Goal: Communication & Community: Share content

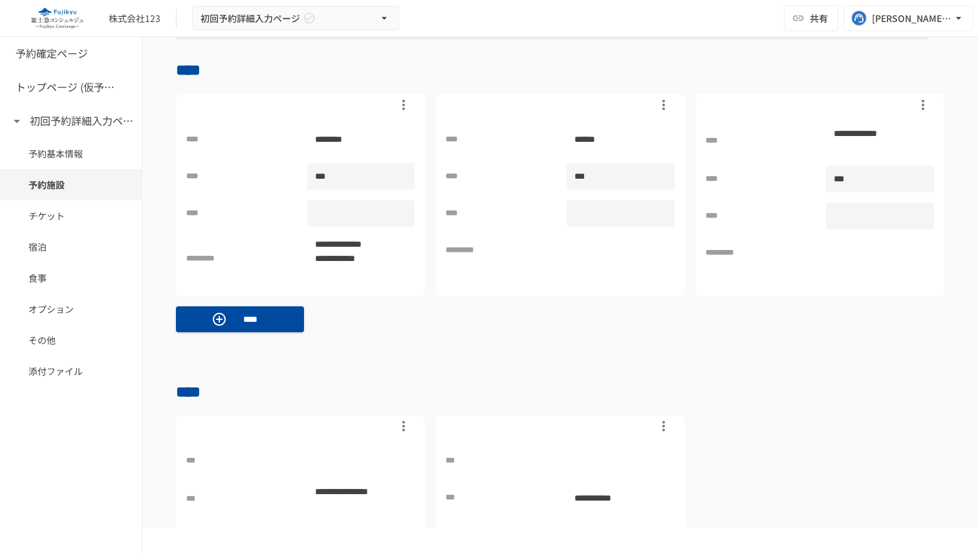
scroll to position [700, 0]
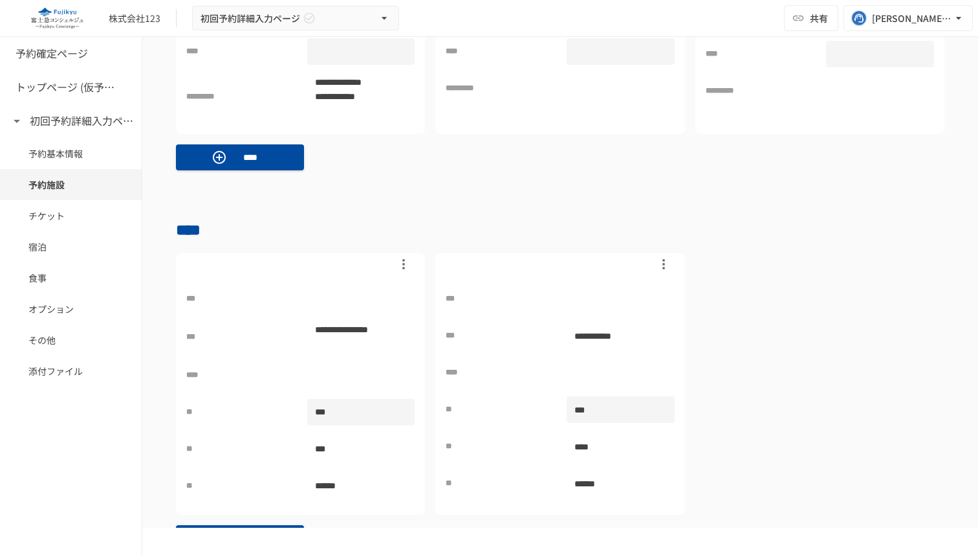
click at [712, 149] on div "**********" at bounding box center [560, 56] width 769 height 248
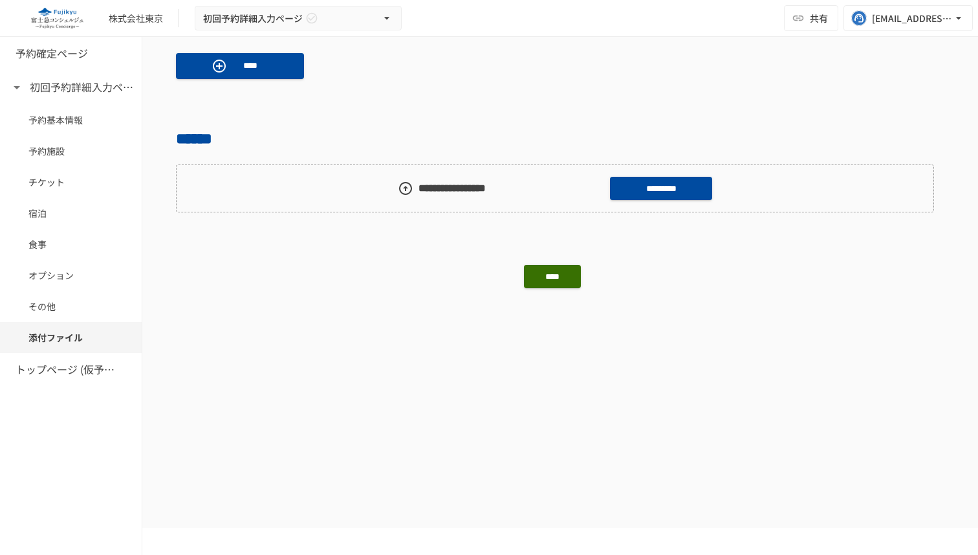
scroll to position [1449, 0]
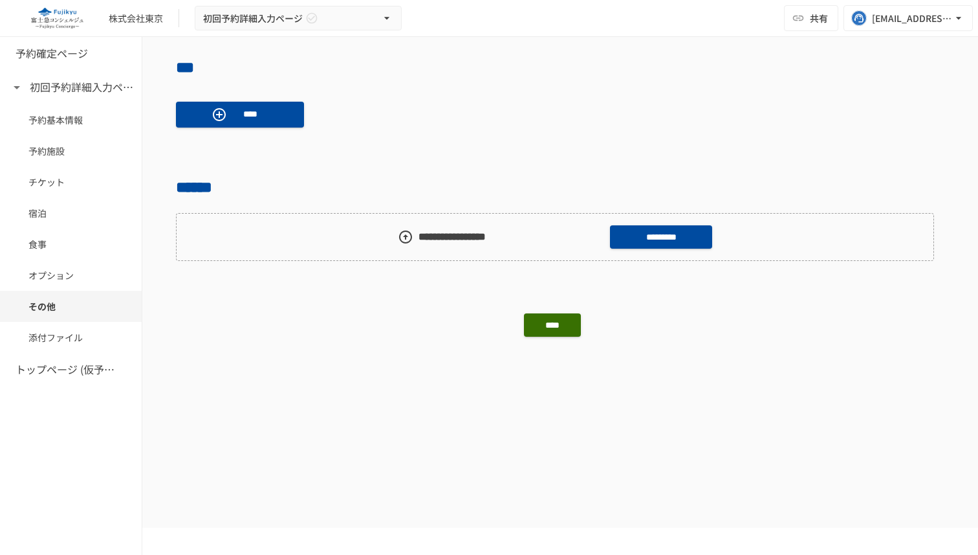
click at [478, 19] on div "株式会社東京 初回予約詳細入力ページ 共有 [EMAIL_ADDRESS][DOMAIN_NAME]" at bounding box center [489, 18] width 978 height 37
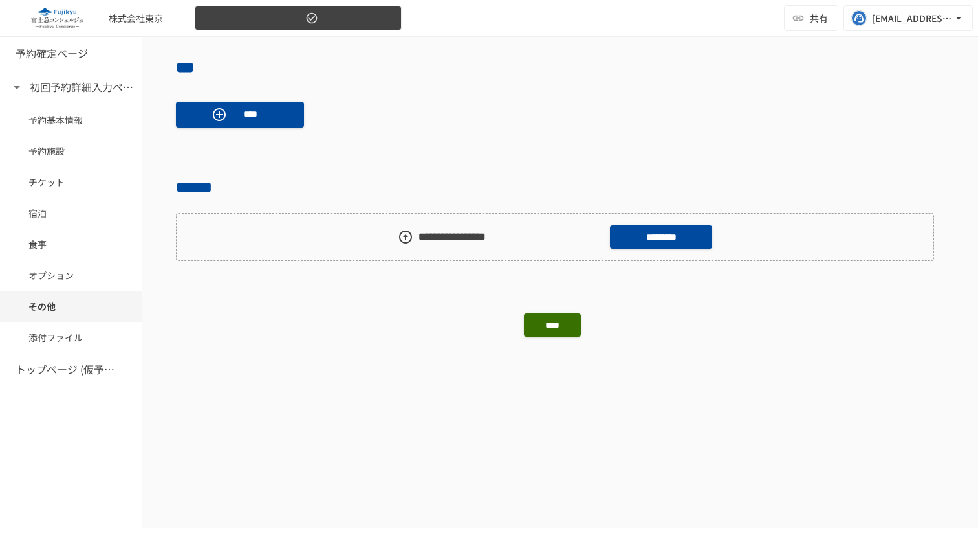
click at [333, 27] on button "初回予約詳細入力ページ" at bounding box center [298, 18] width 207 height 25
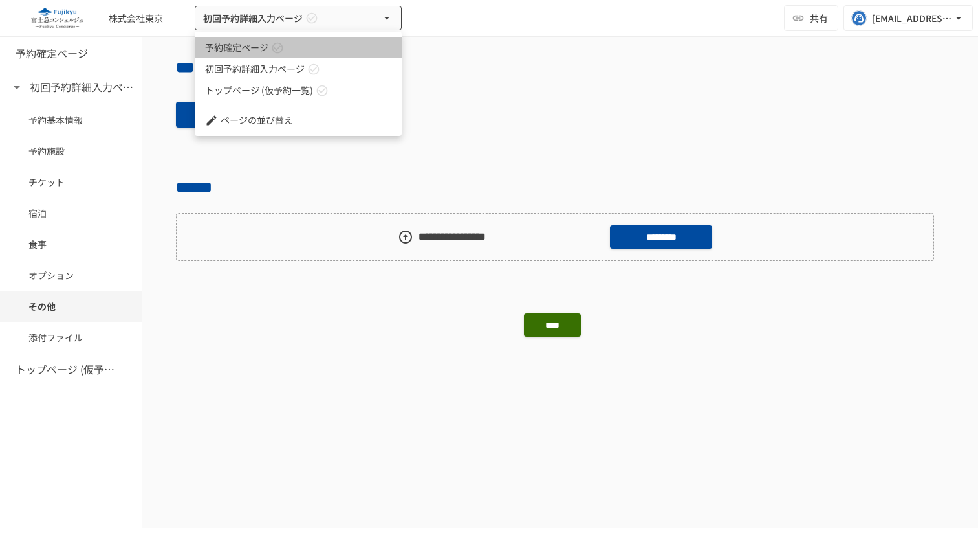
click at [319, 44] on link "予約確定ページ" at bounding box center [298, 47] width 207 height 21
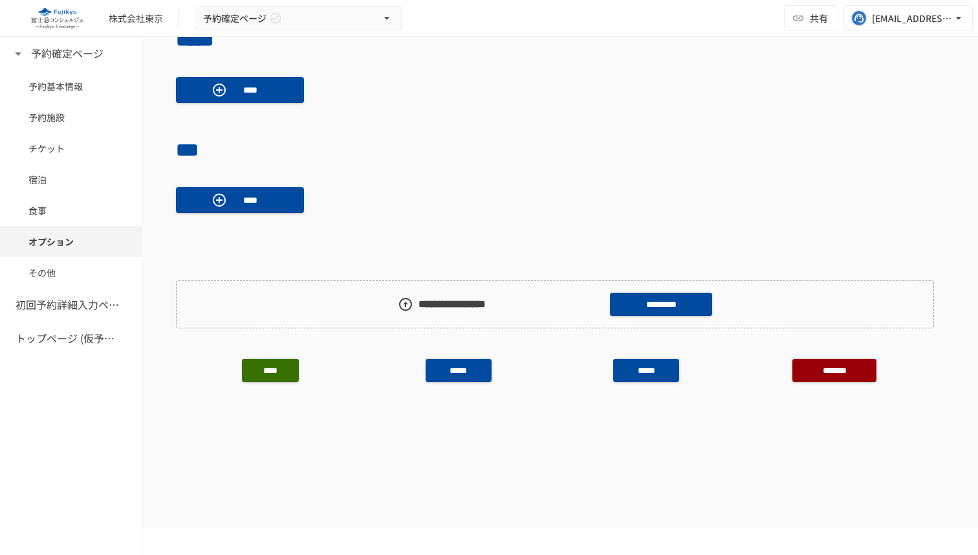
scroll to position [1138, 0]
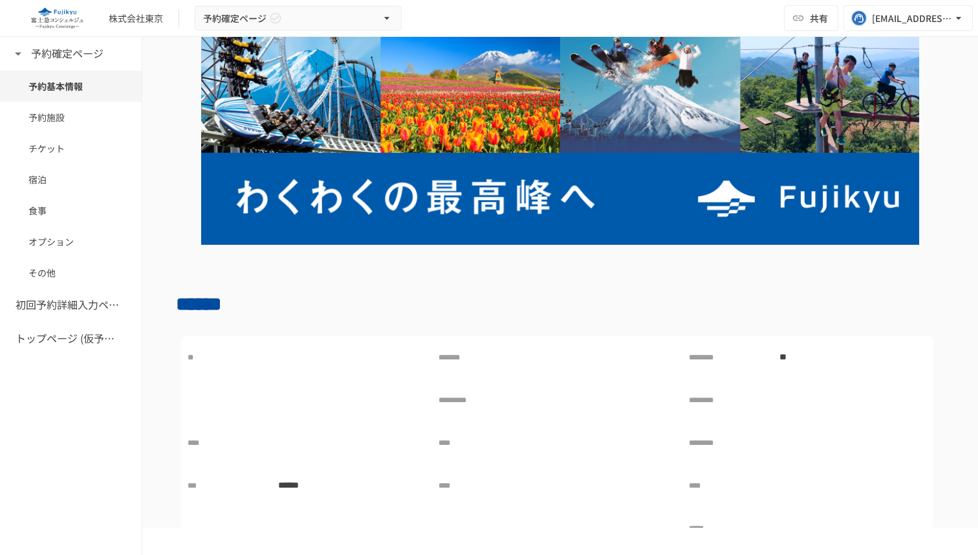
scroll to position [0, 0]
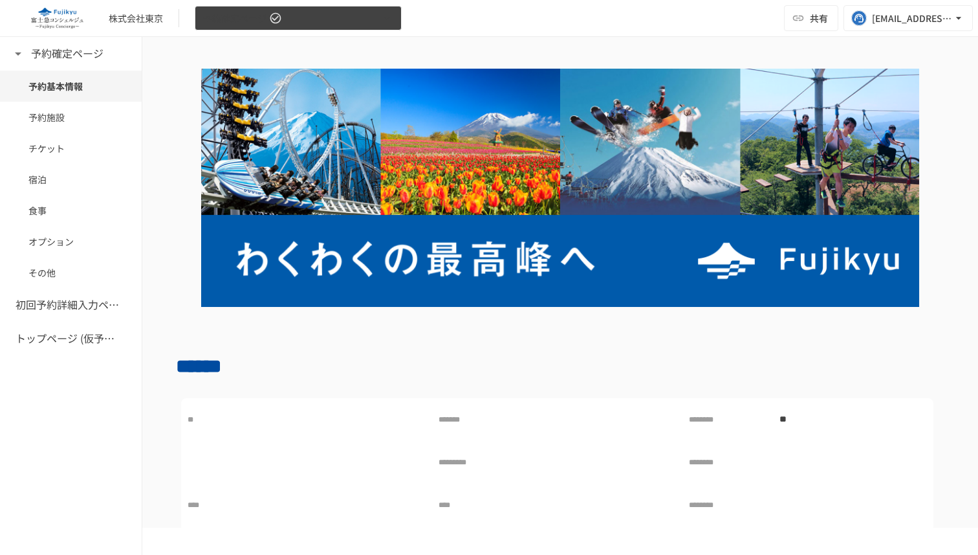
click at [353, 20] on button "予約確定ページ" at bounding box center [298, 18] width 207 height 25
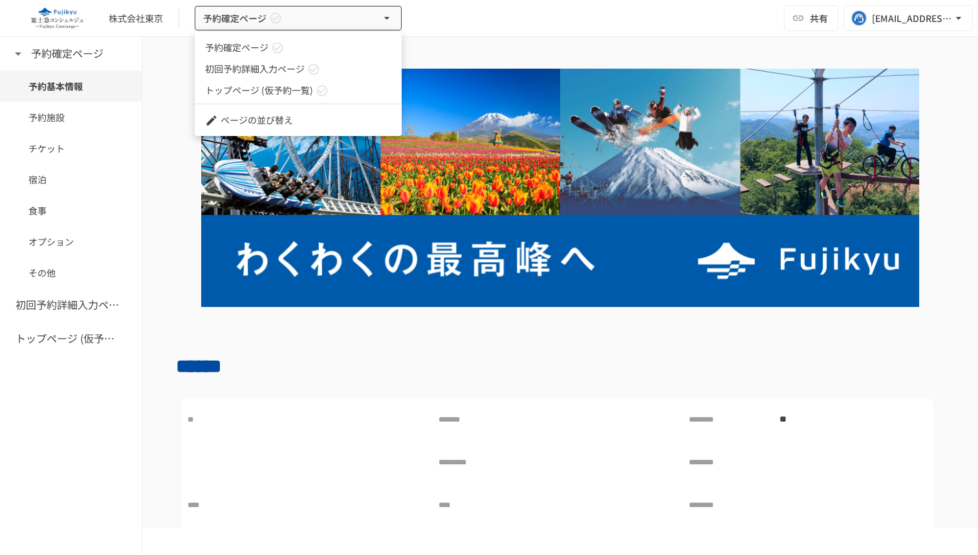
click at [452, 17] on div at bounding box center [489, 277] width 978 height 555
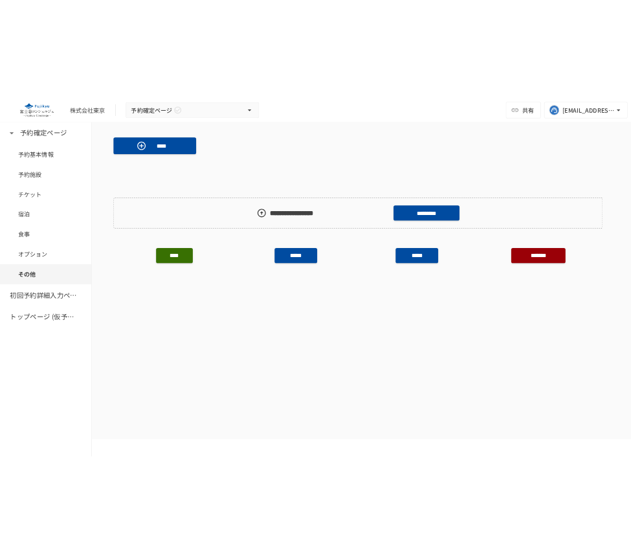
scroll to position [1220, 0]
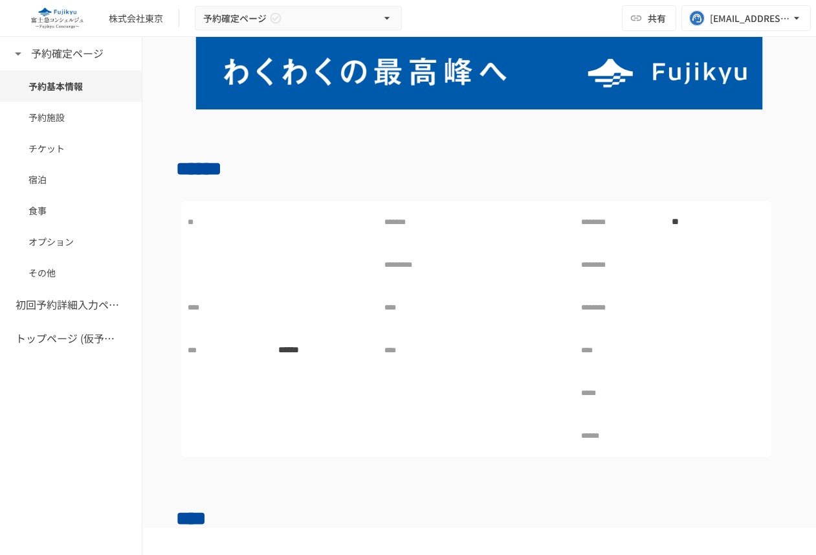
scroll to position [190, 0]
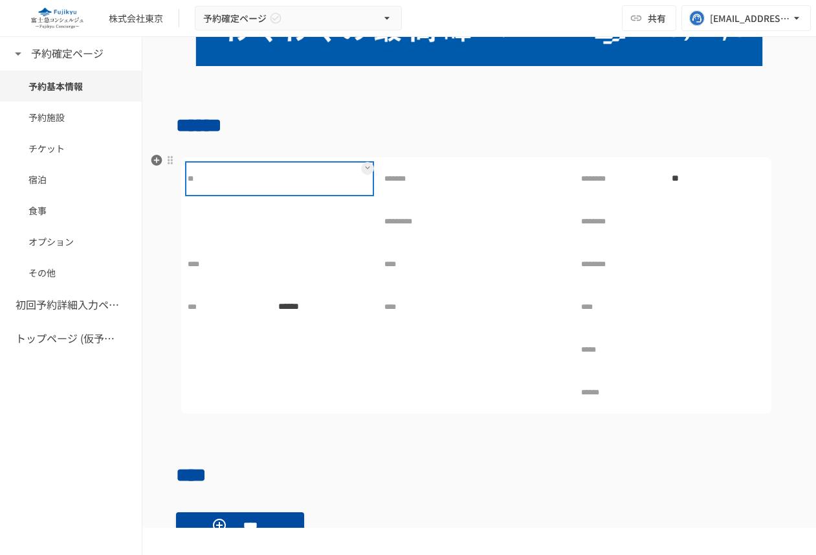
click at [317, 181] on div at bounding box center [320, 179] width 101 height 26
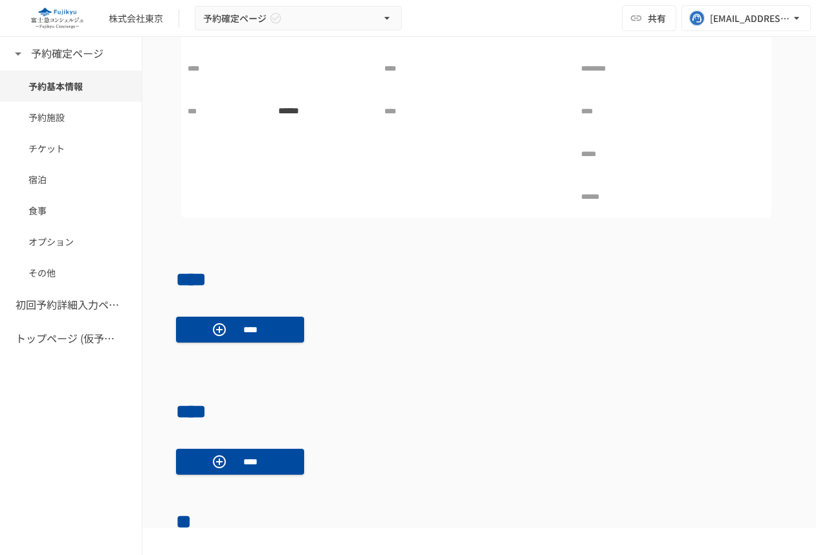
scroll to position [0, 0]
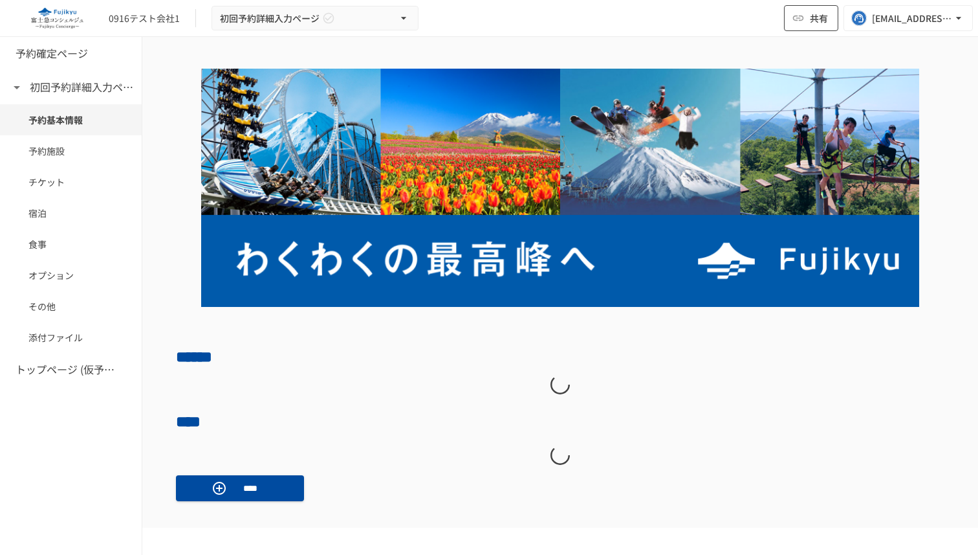
click at [810, 23] on button "共有" at bounding box center [811, 18] width 54 height 26
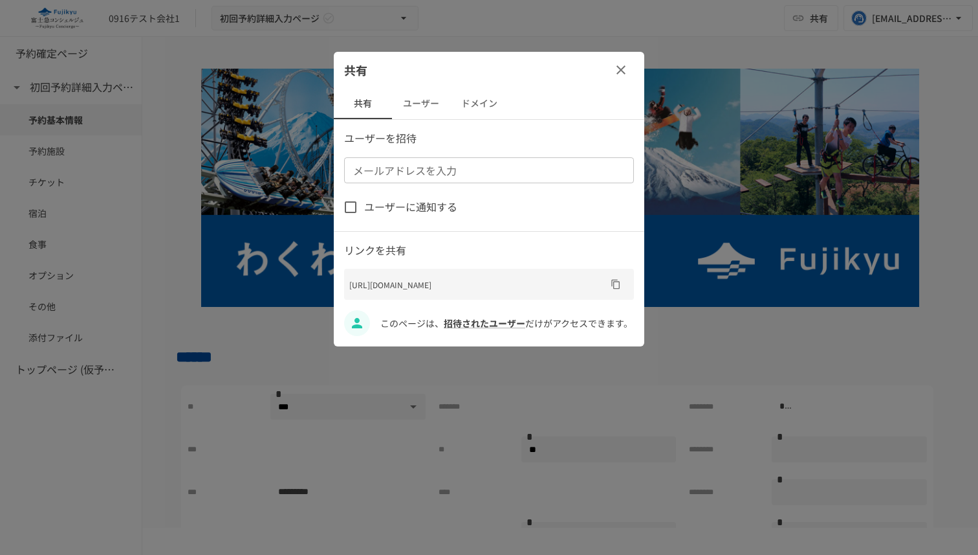
click at [431, 102] on button "ユーザー" at bounding box center [421, 103] width 58 height 31
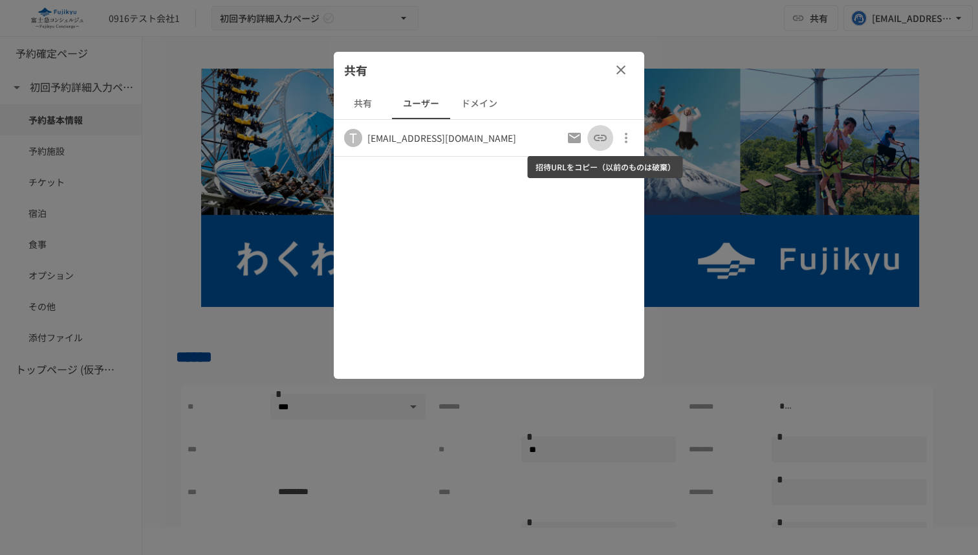
click at [606, 138] on icon "招待URLをコピー（以前のものは破棄）" at bounding box center [601, 138] width 16 height 16
click at [616, 70] on icon "button" at bounding box center [621, 70] width 16 height 16
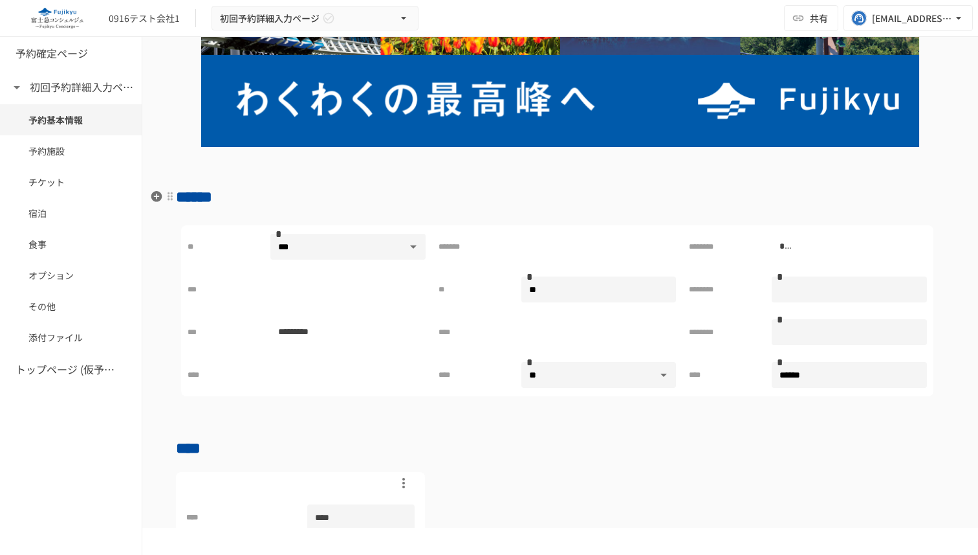
scroll to position [161, 0]
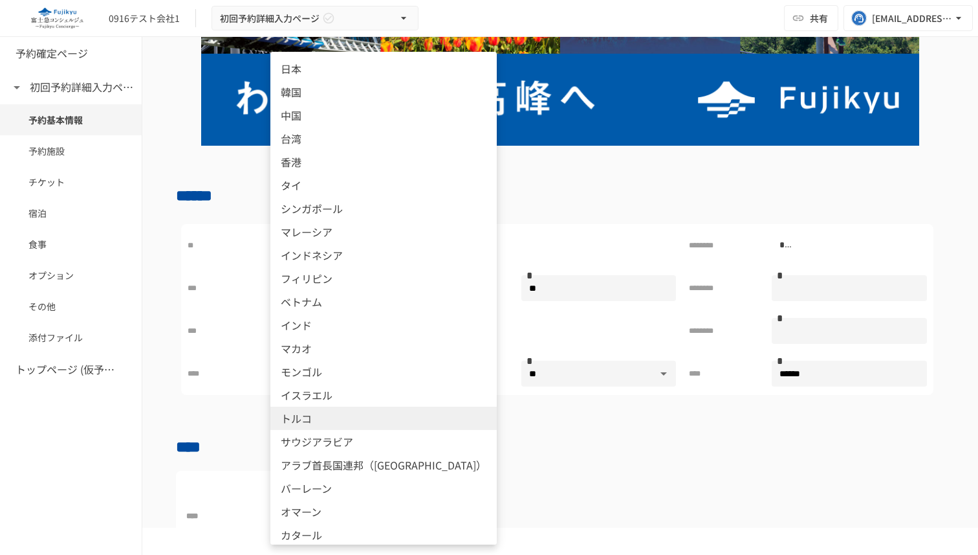
click at [364, 251] on body "**********" at bounding box center [489, 263] width 978 height 527
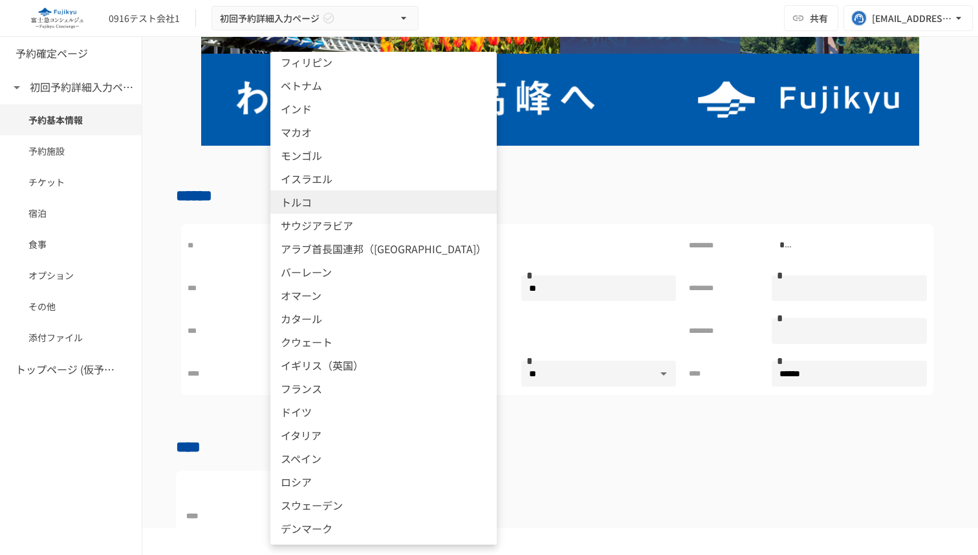
scroll to position [589, 0]
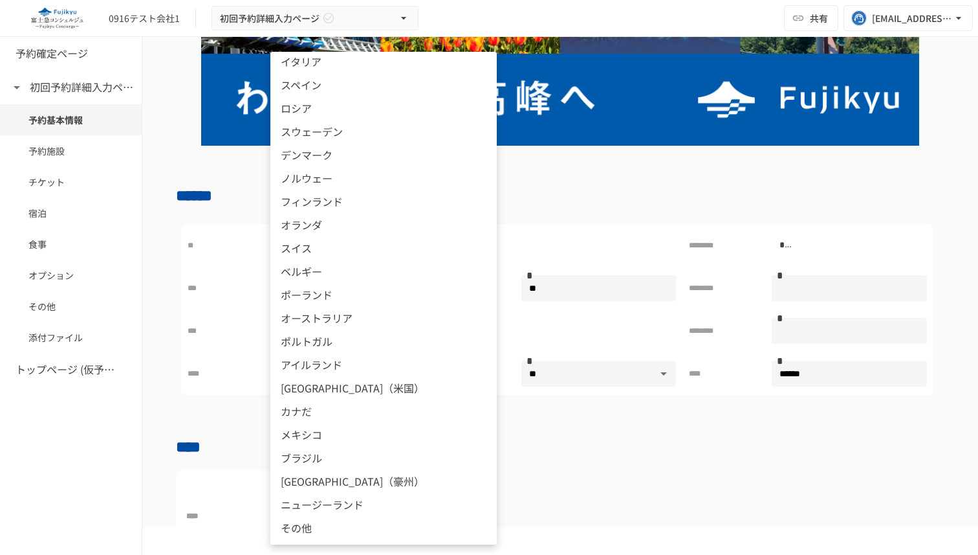
click at [545, 196] on div at bounding box center [489, 277] width 978 height 555
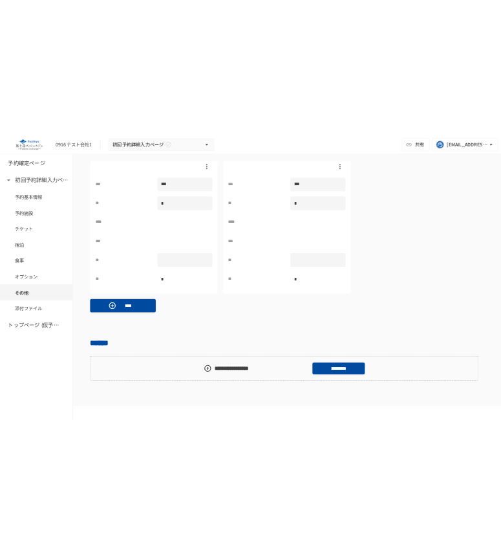
scroll to position [1147, 0]
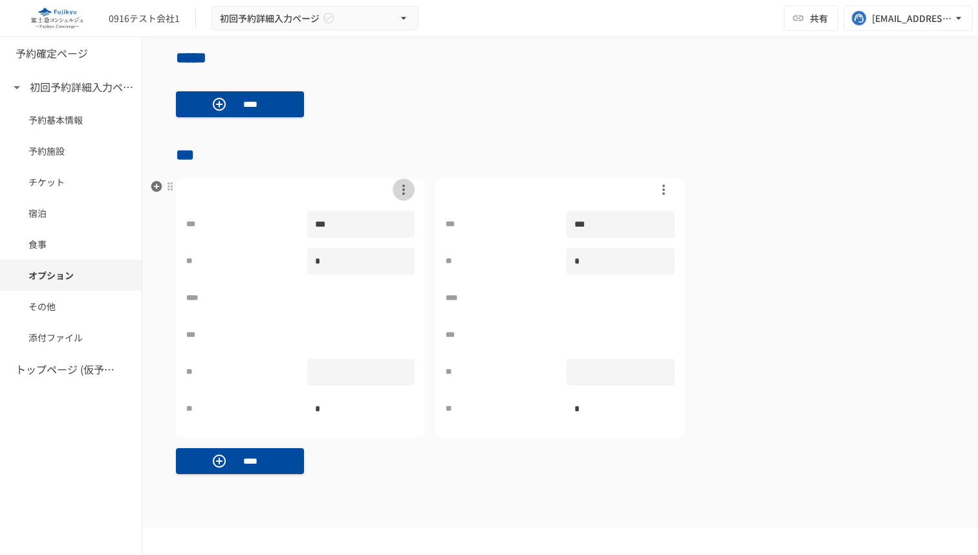
click at [404, 195] on icon "button" at bounding box center [404, 190] width 16 height 16
click at [498, 135] on div at bounding box center [489, 277] width 978 height 555
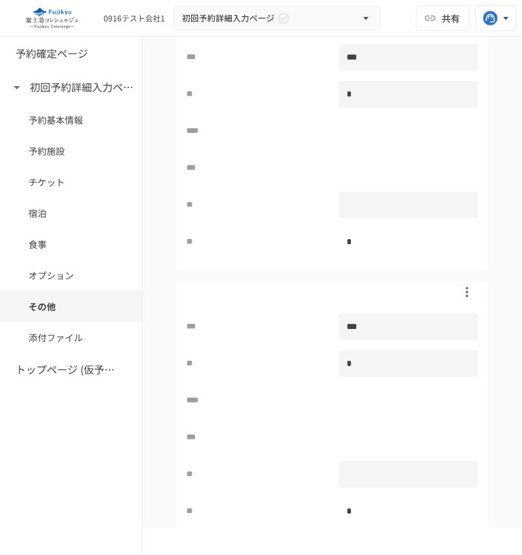
scroll to position [1251, 0]
